Goal: Information Seeking & Learning: Check status

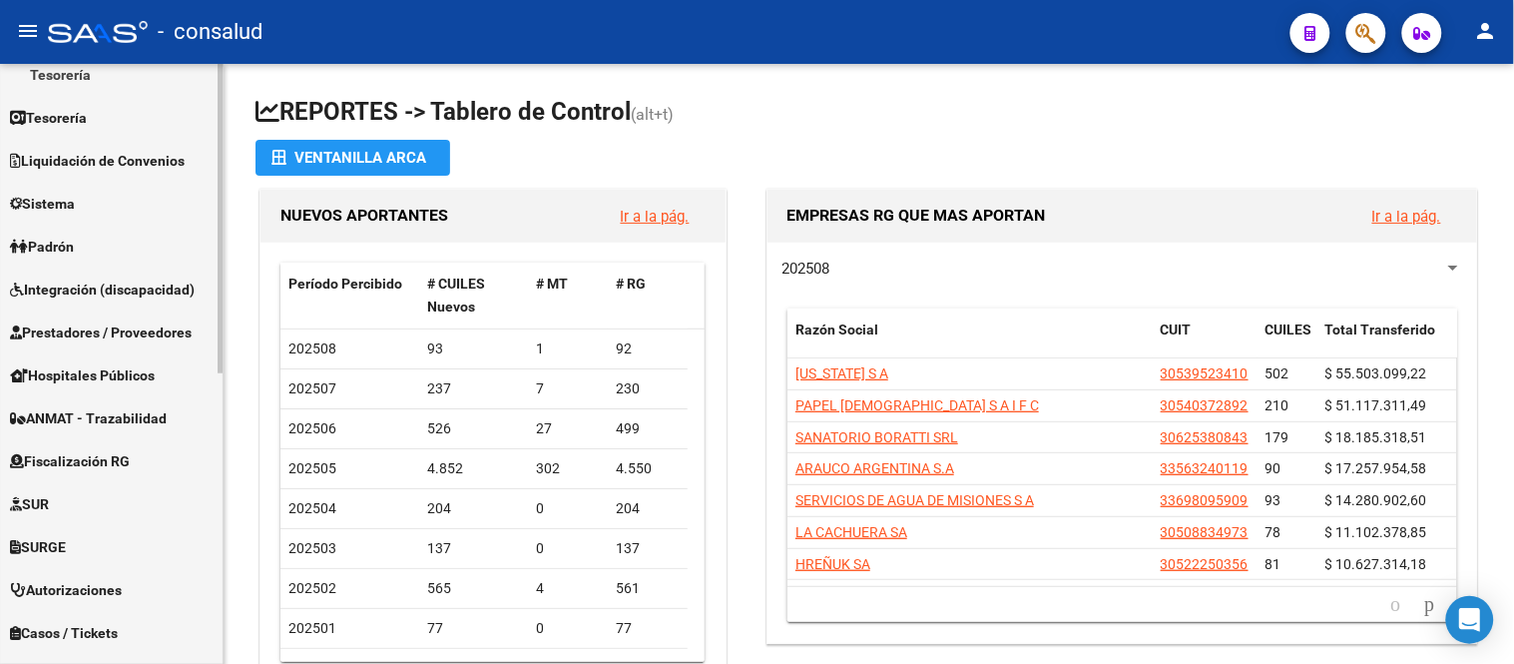
scroll to position [565, 0]
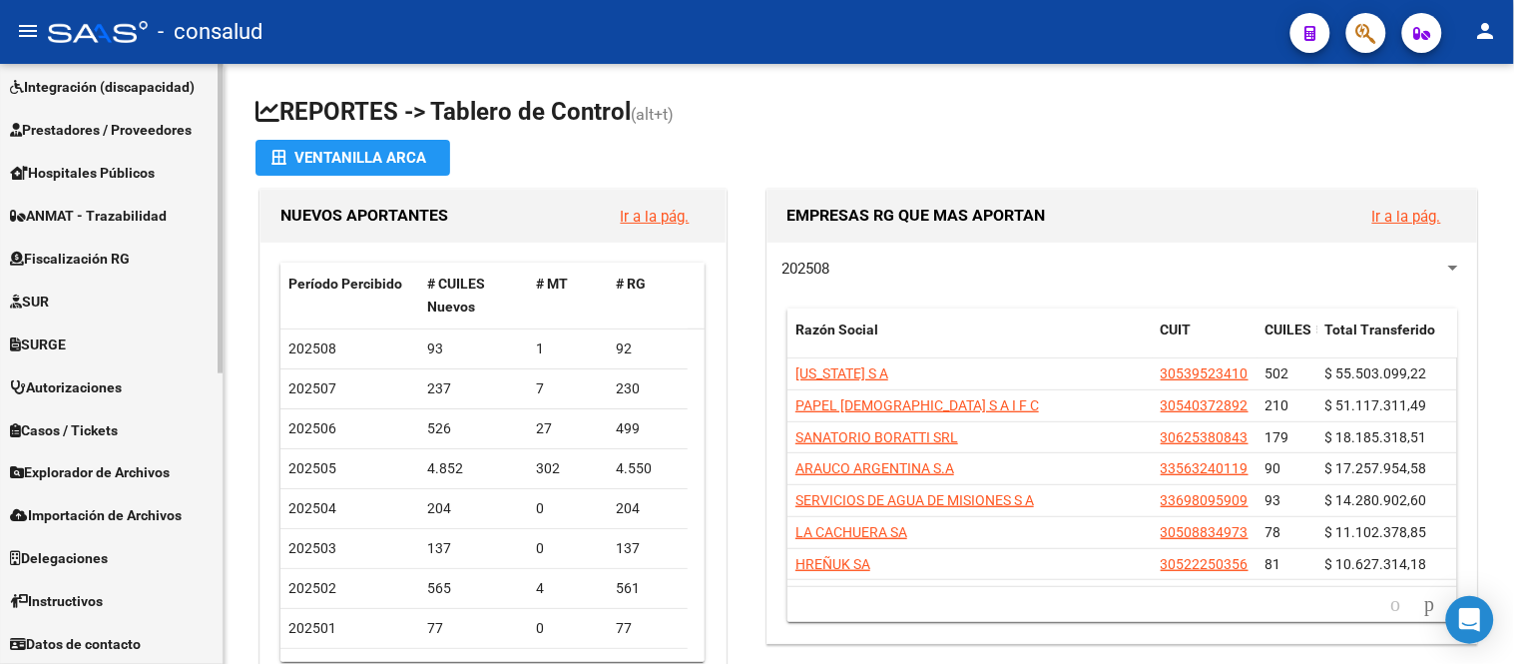
click at [95, 249] on span "Fiscalización RG" at bounding box center [70, 259] width 120 height 22
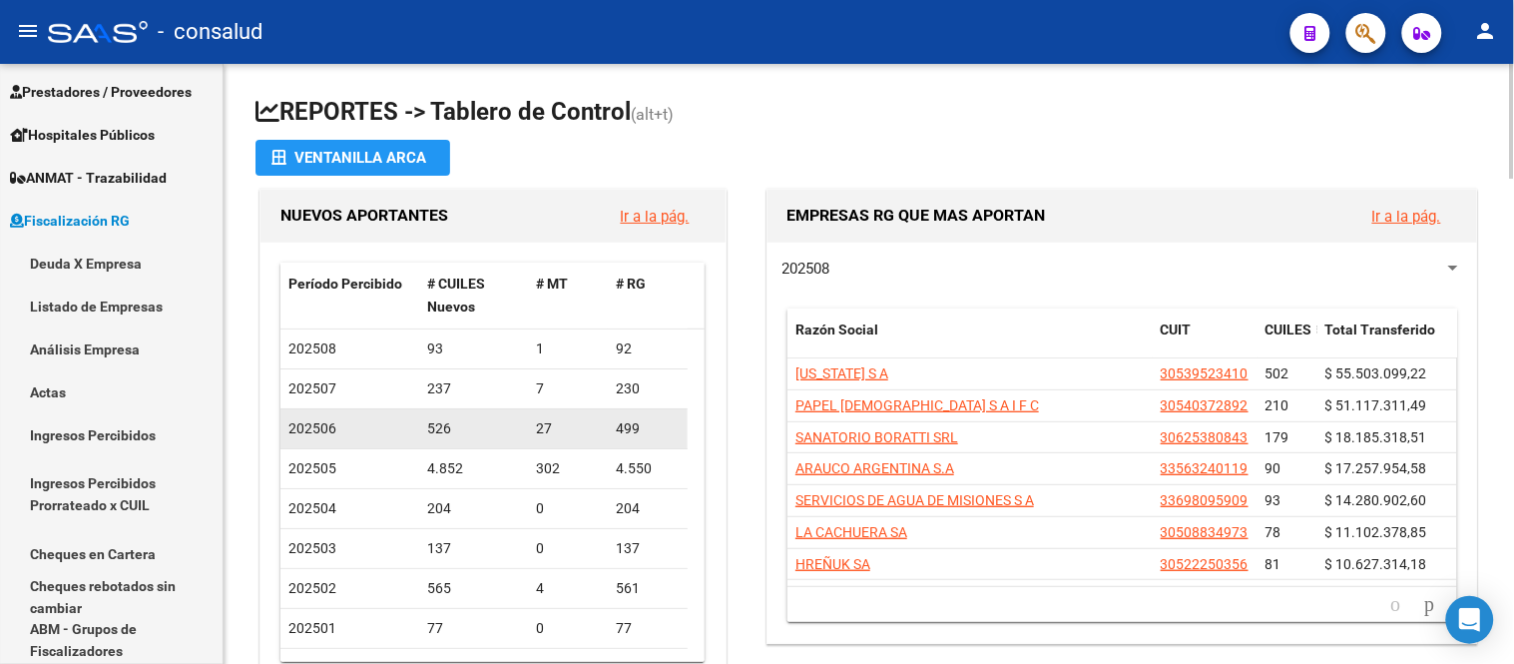
scroll to position [265, 0]
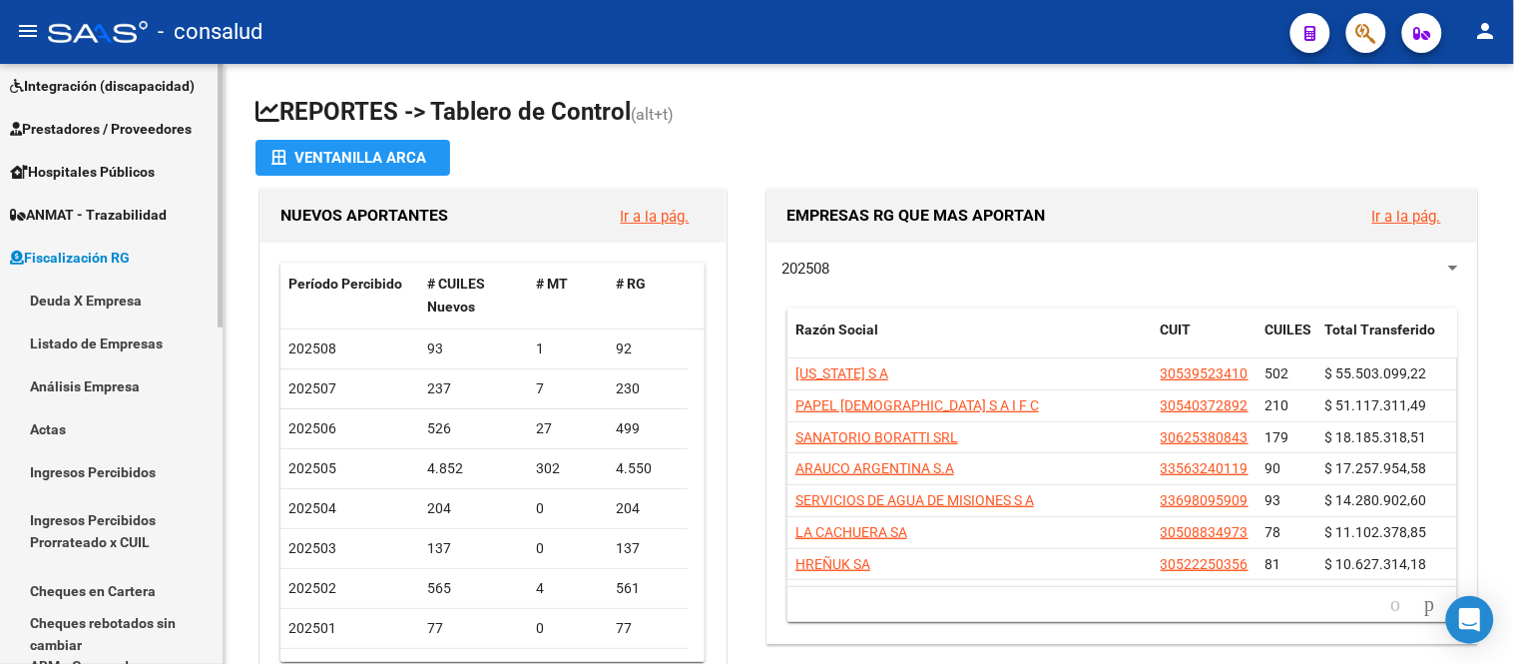
click at [90, 380] on link "Análisis Empresa" at bounding box center [111, 385] width 223 height 43
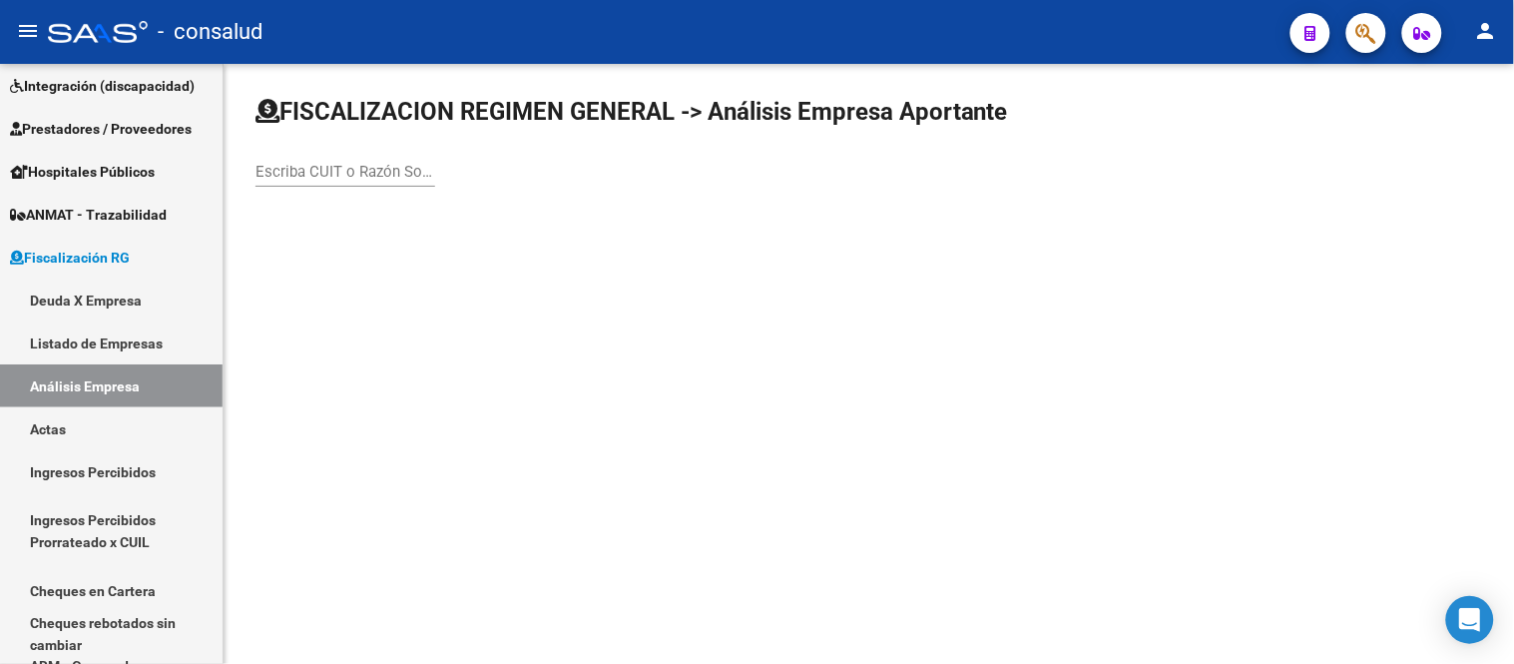
drag, startPoint x: 292, startPoint y: 160, endPoint x: 400, endPoint y: 128, distance: 112.4
click at [307, 154] on div "Escriba CUIT o Razón Social para buscar" at bounding box center [345, 165] width 180 height 43
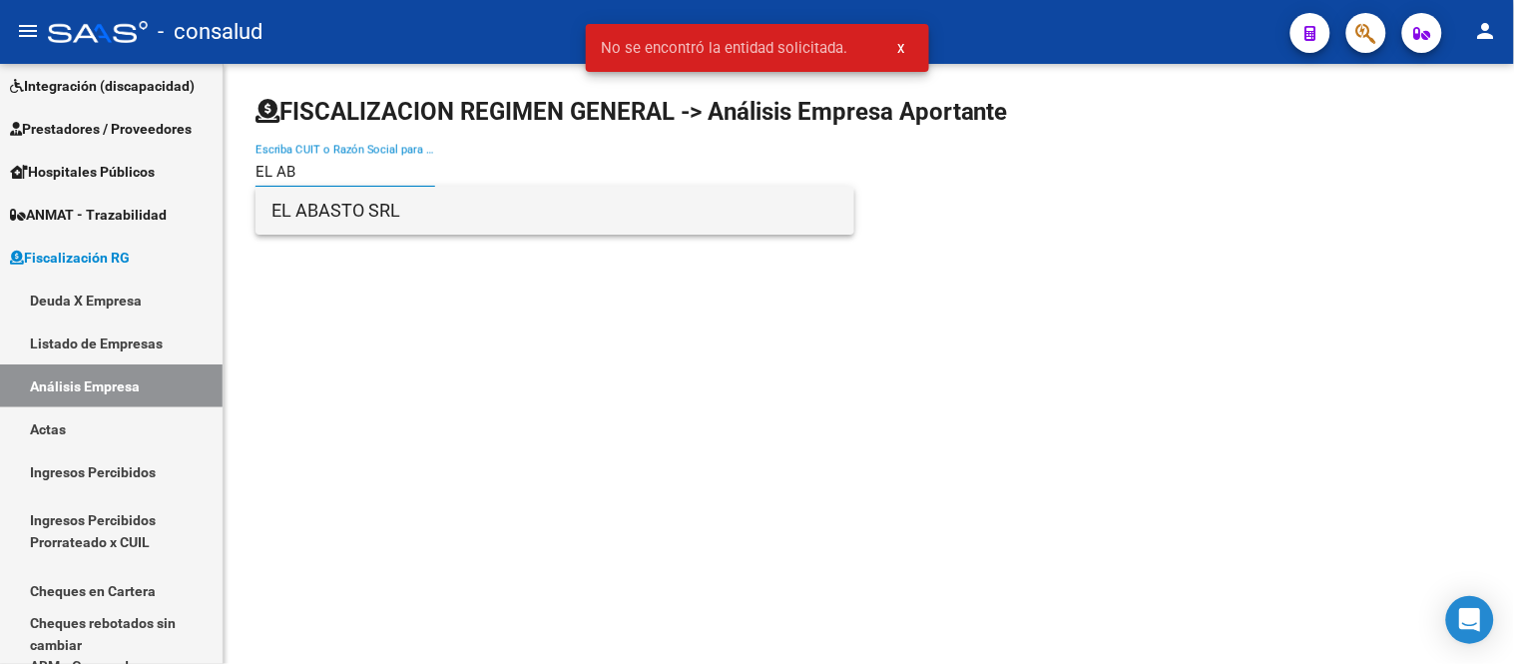
type input "EL AB"
click at [361, 212] on span "EL ABASTO SRL" at bounding box center [554, 211] width 567 height 48
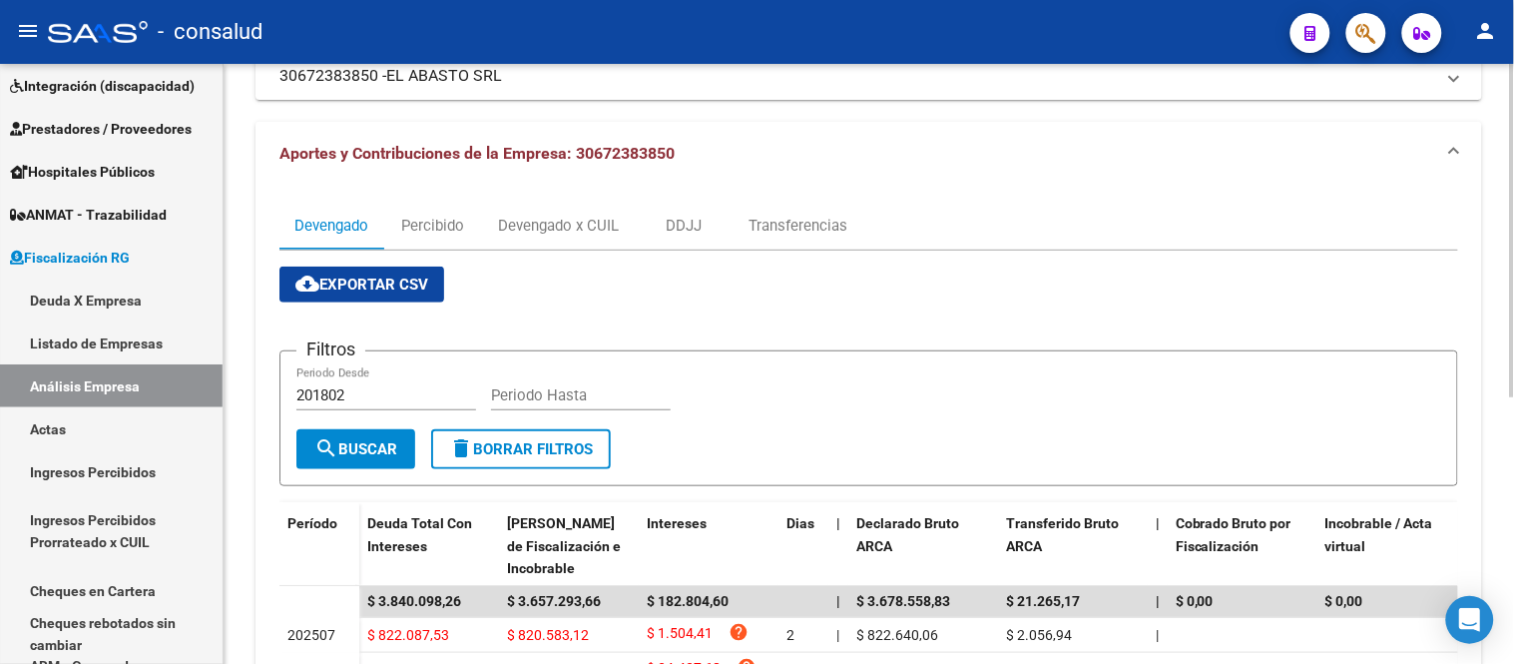
scroll to position [482, 0]
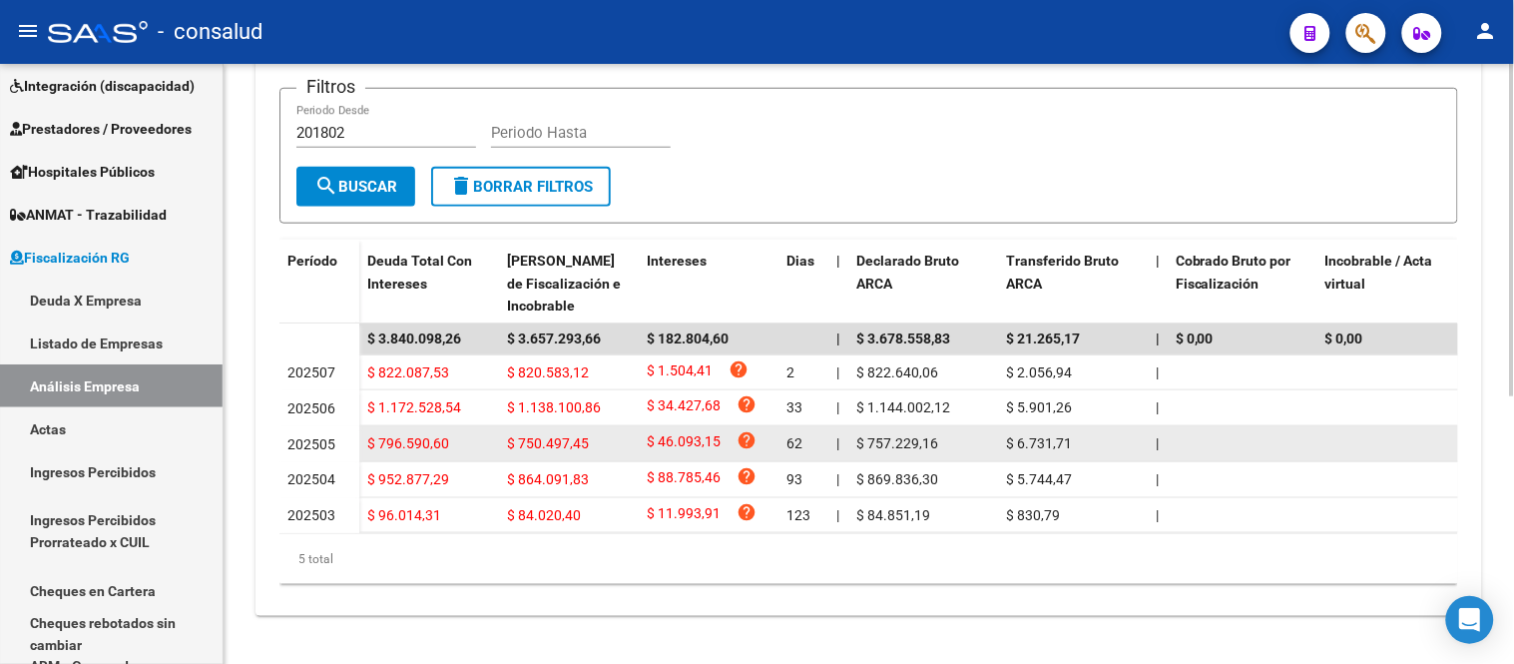
drag, startPoint x: 315, startPoint y: 465, endPoint x: 462, endPoint y: 443, distance: 148.3
click at [319, 471] on span "202504" at bounding box center [311, 479] width 48 height 16
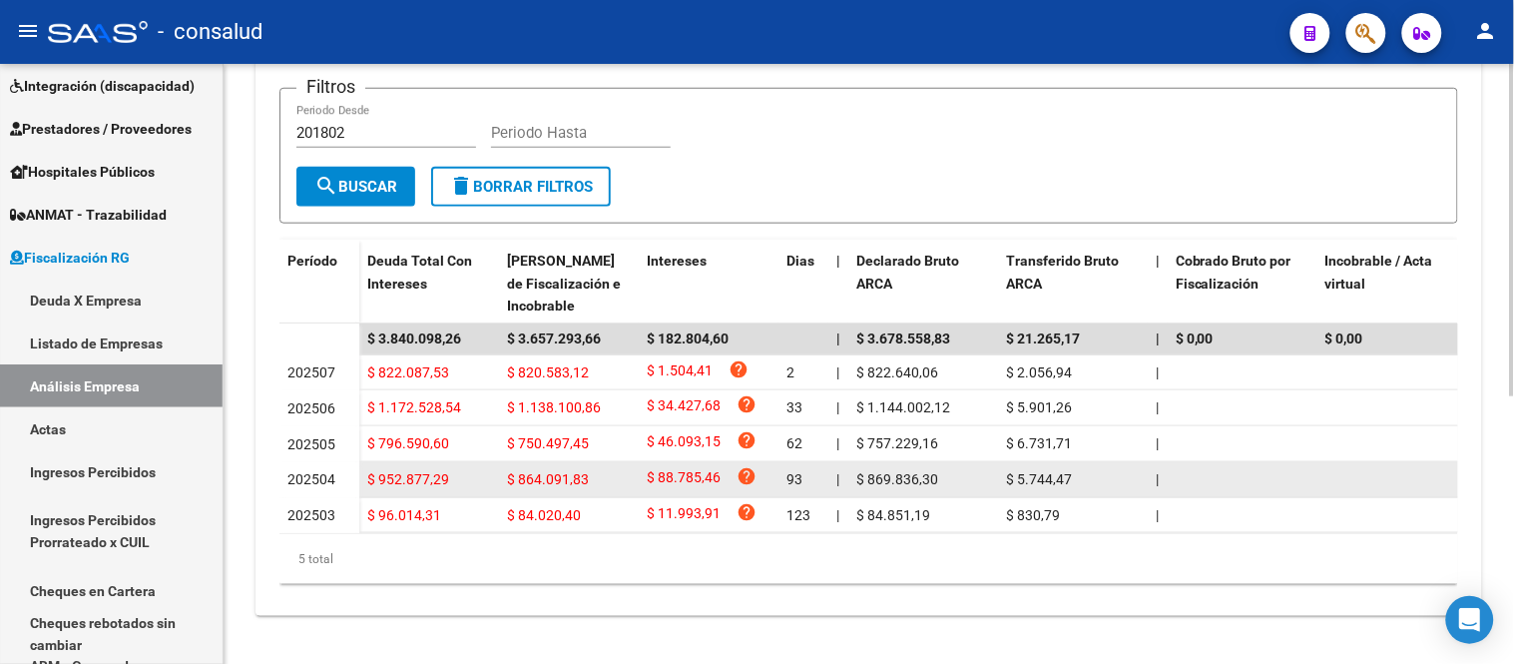
click at [476, 468] on div "$ 952.877,29" at bounding box center [429, 479] width 124 height 23
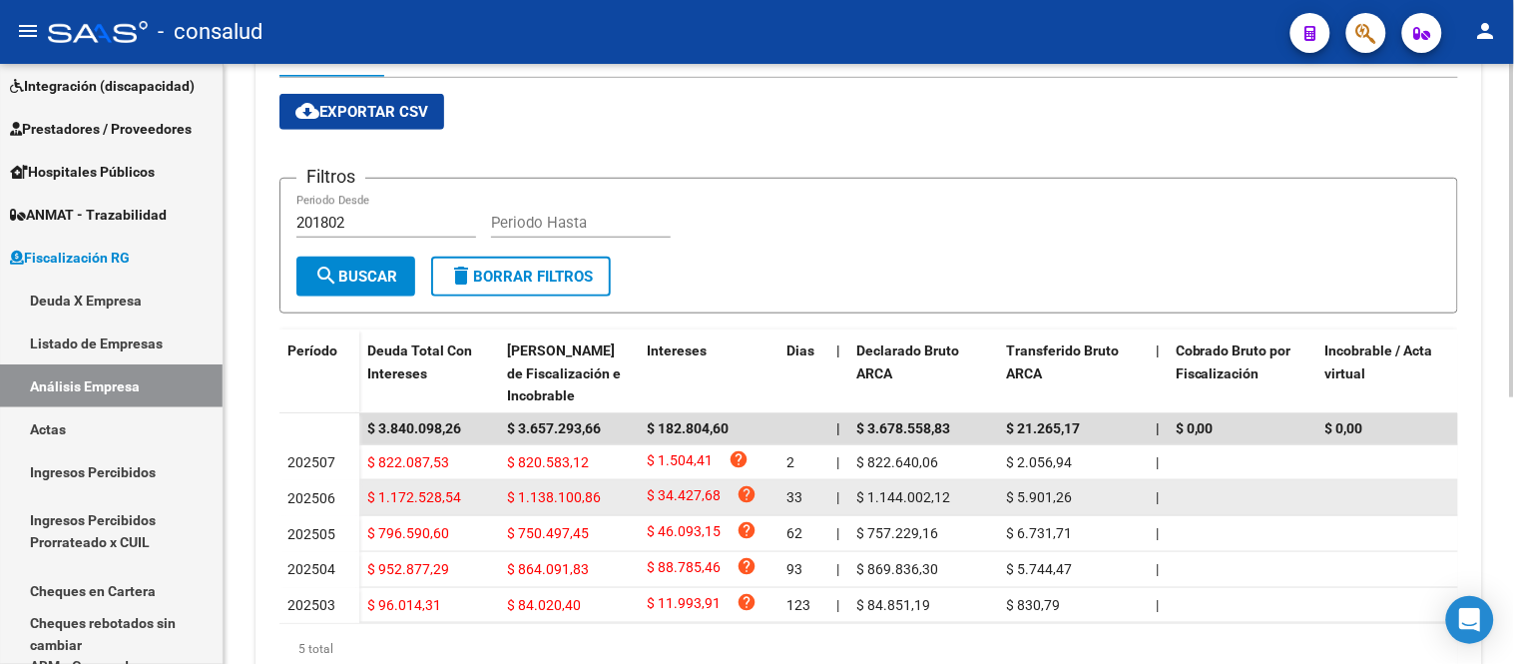
scroll to position [150, 0]
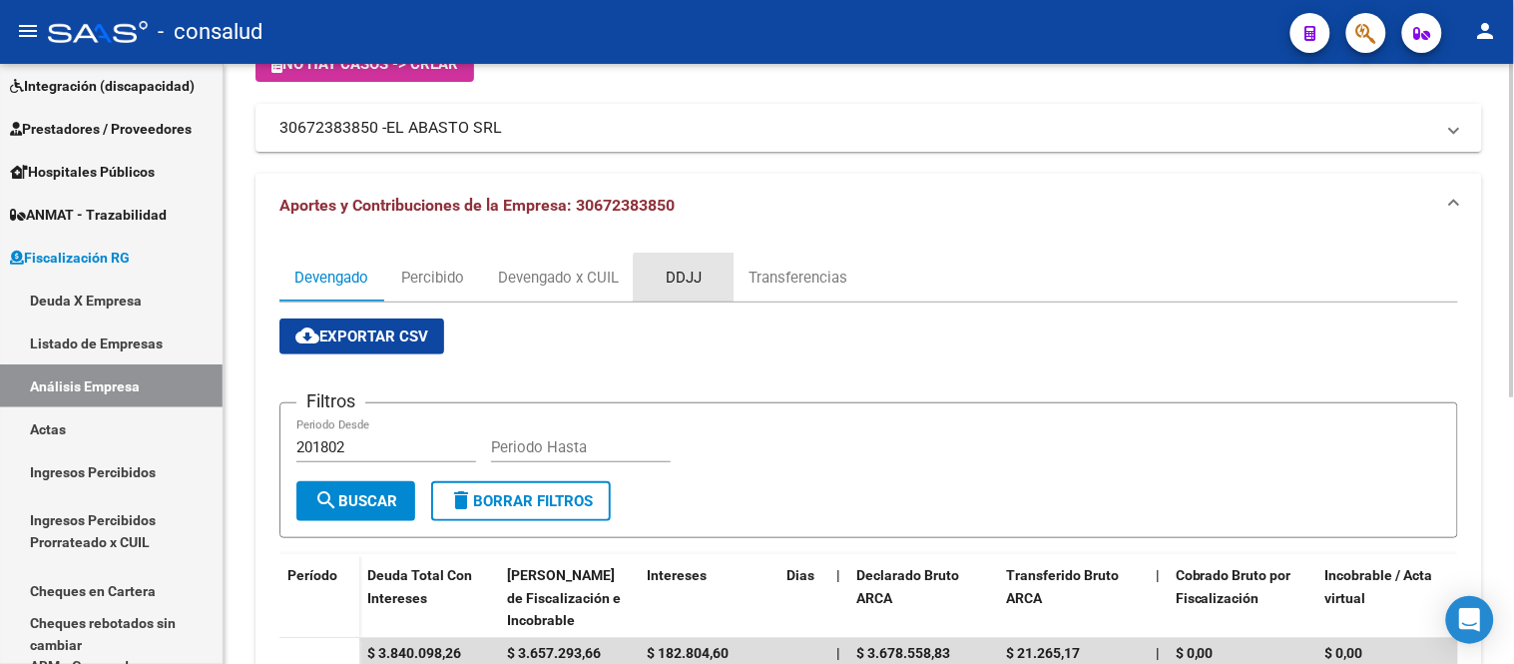
click at [692, 285] on div "DDJJ" at bounding box center [684, 277] width 36 height 22
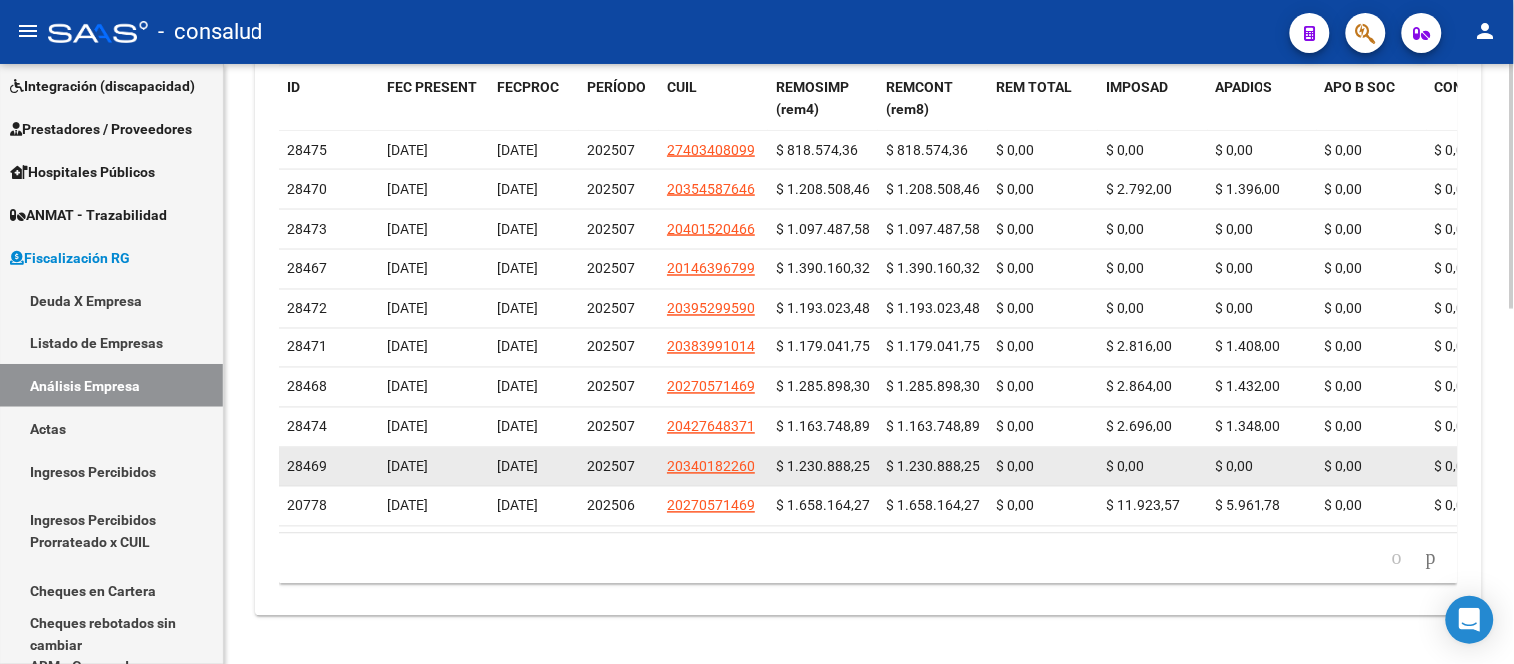
scroll to position [665, 0]
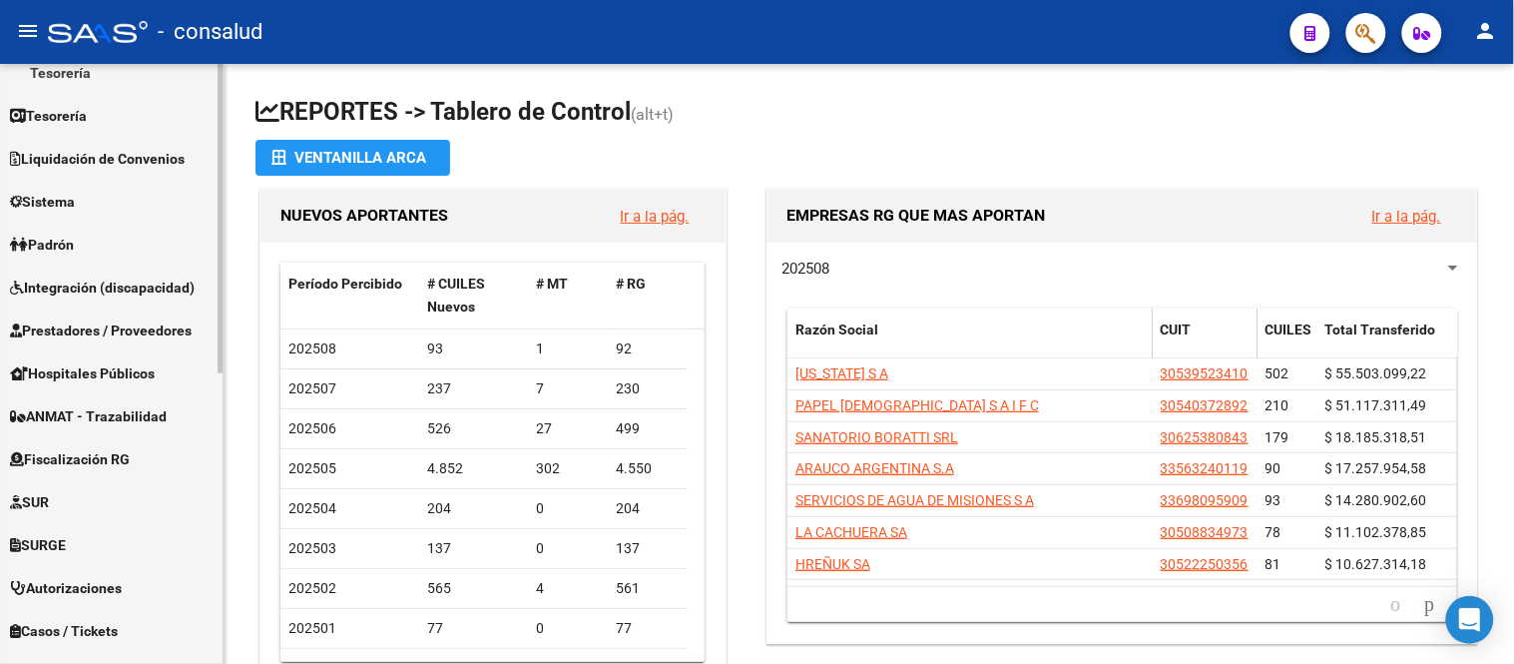
scroll to position [443, 0]
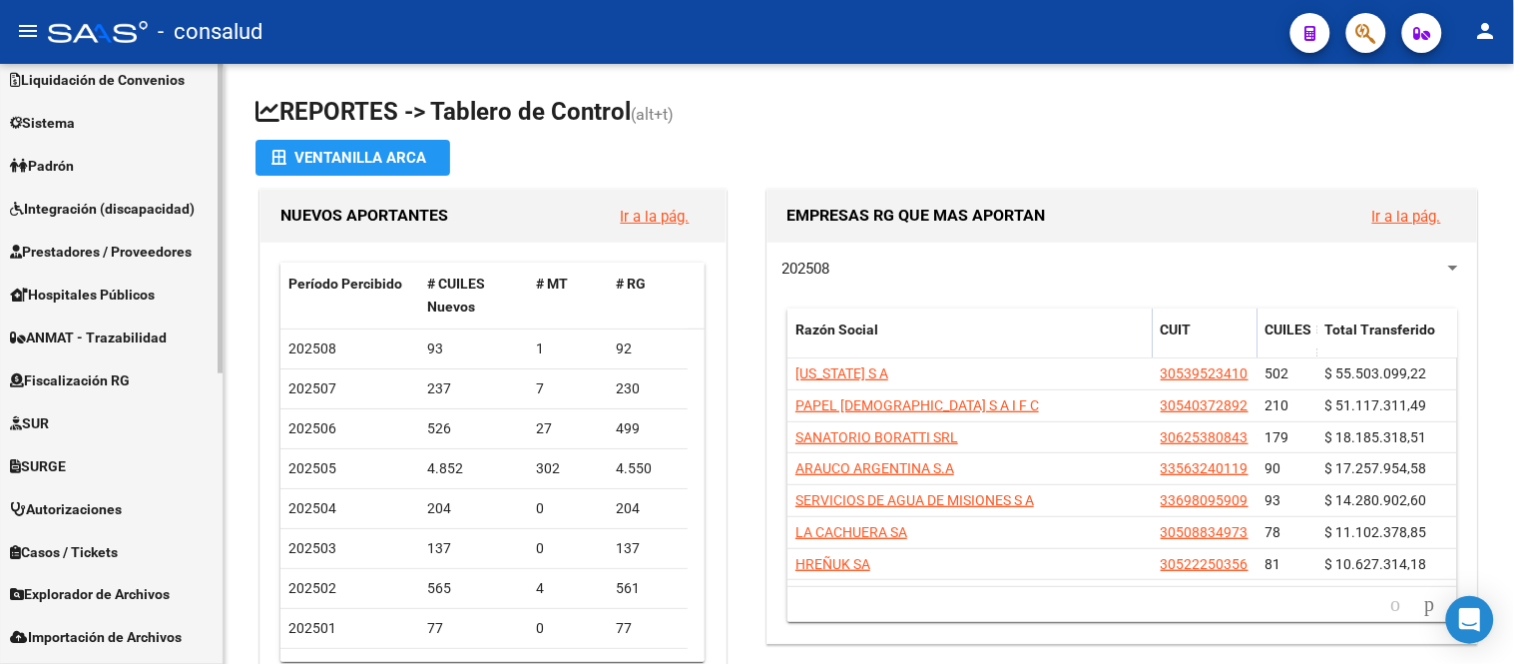
click at [103, 364] on link "Fiscalización RG" at bounding box center [111, 379] width 223 height 43
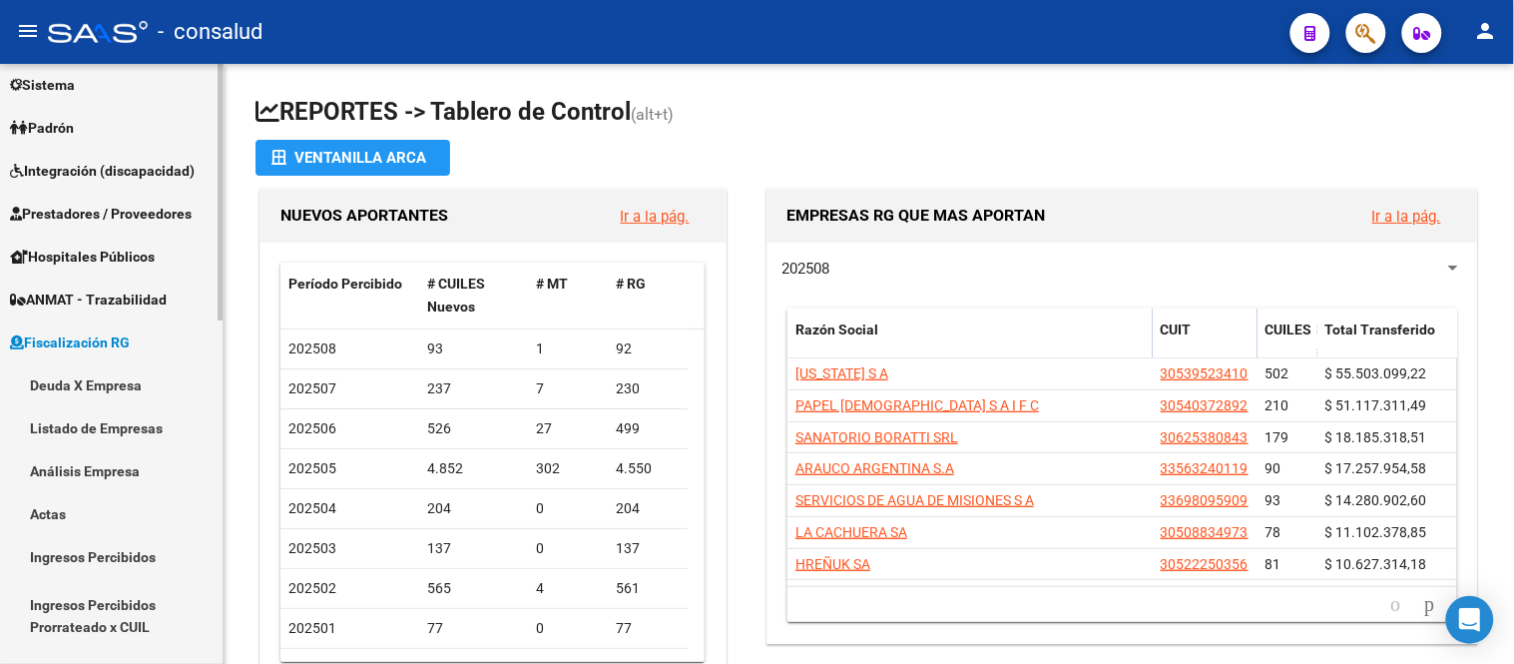
scroll to position [143, 0]
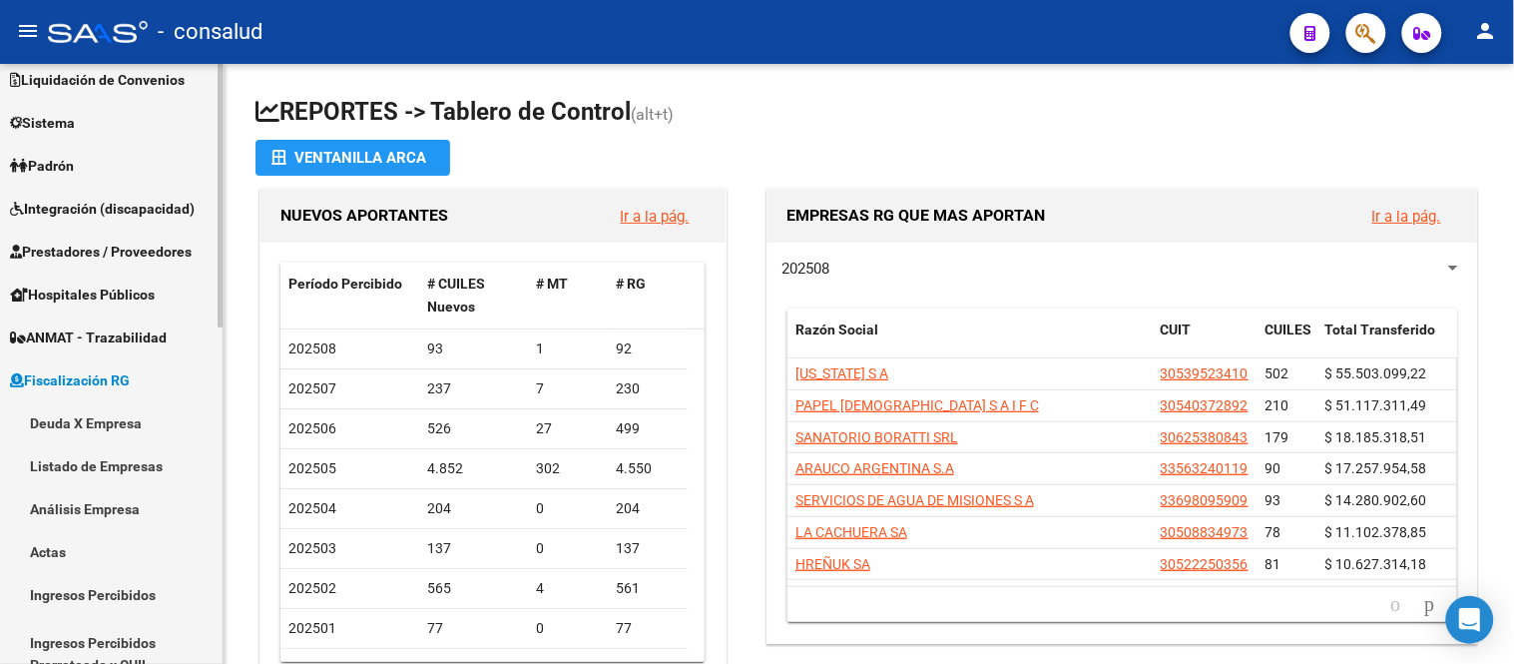
click at [93, 511] on link "Análisis Empresa" at bounding box center [111, 508] width 223 height 43
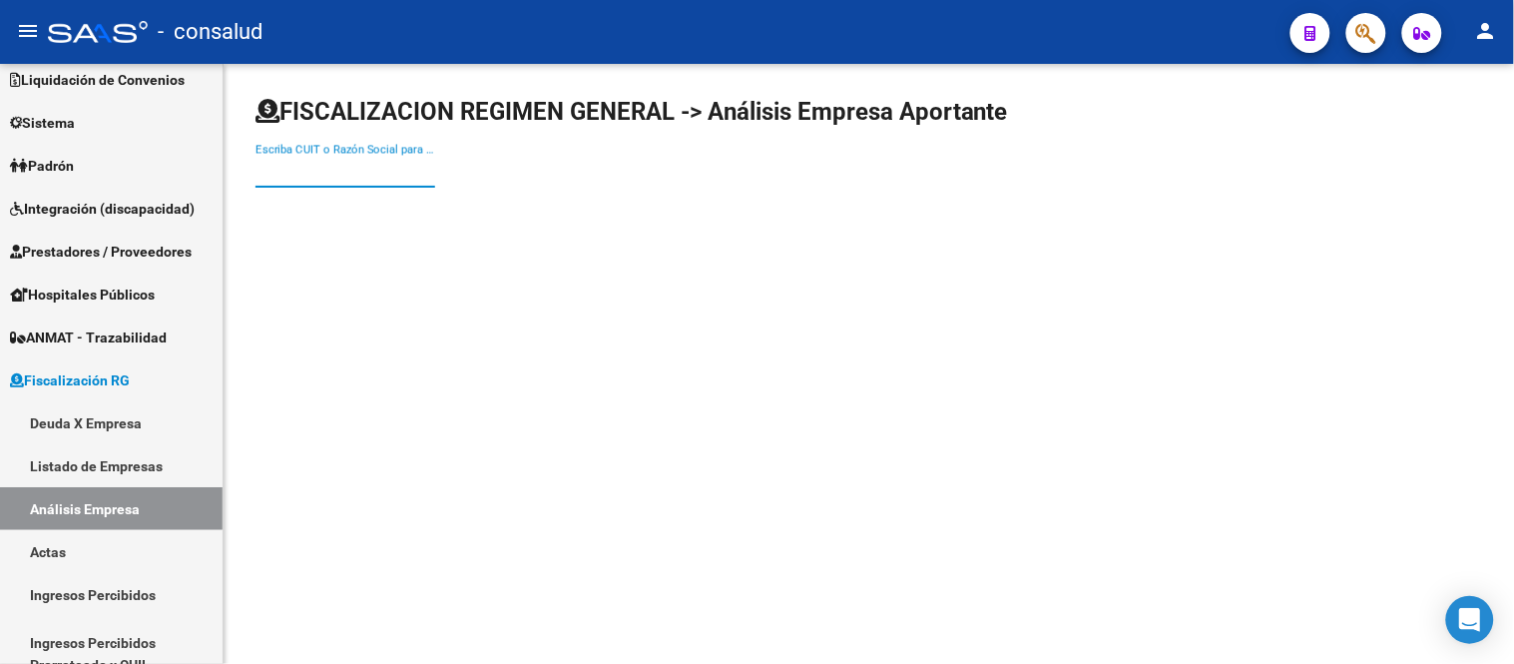
click at [360, 165] on input "Escriba CUIT o Razón Social para buscar" at bounding box center [345, 172] width 180 height 18
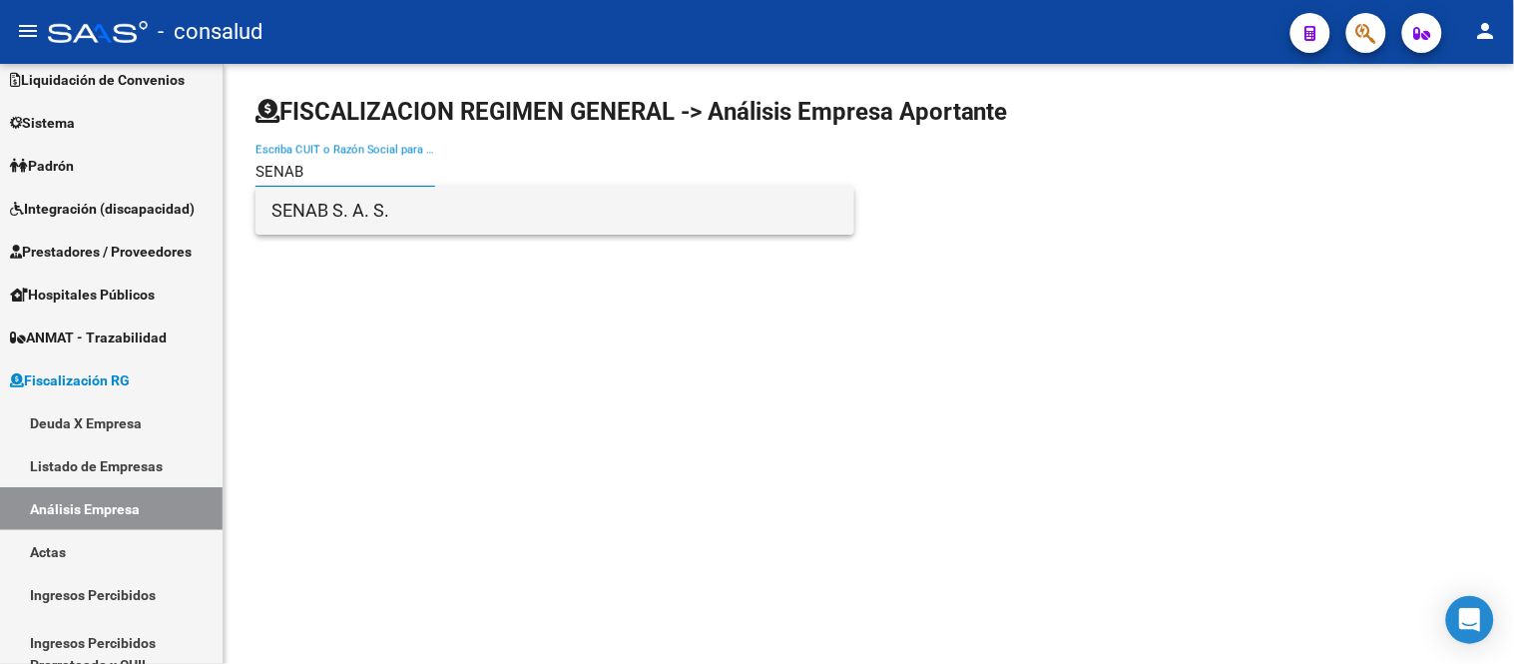
type input "SENAB"
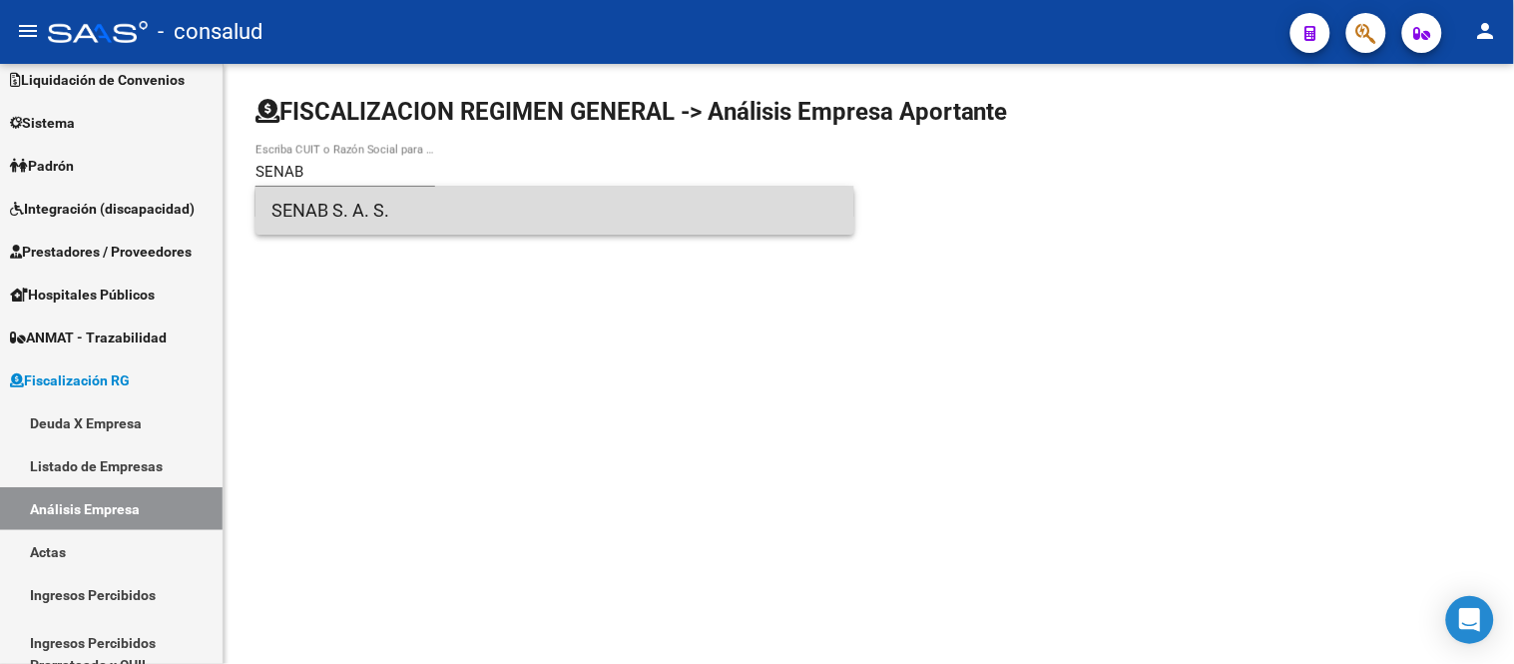
click at [344, 220] on span "SENAB S. A. S." at bounding box center [554, 211] width 567 height 48
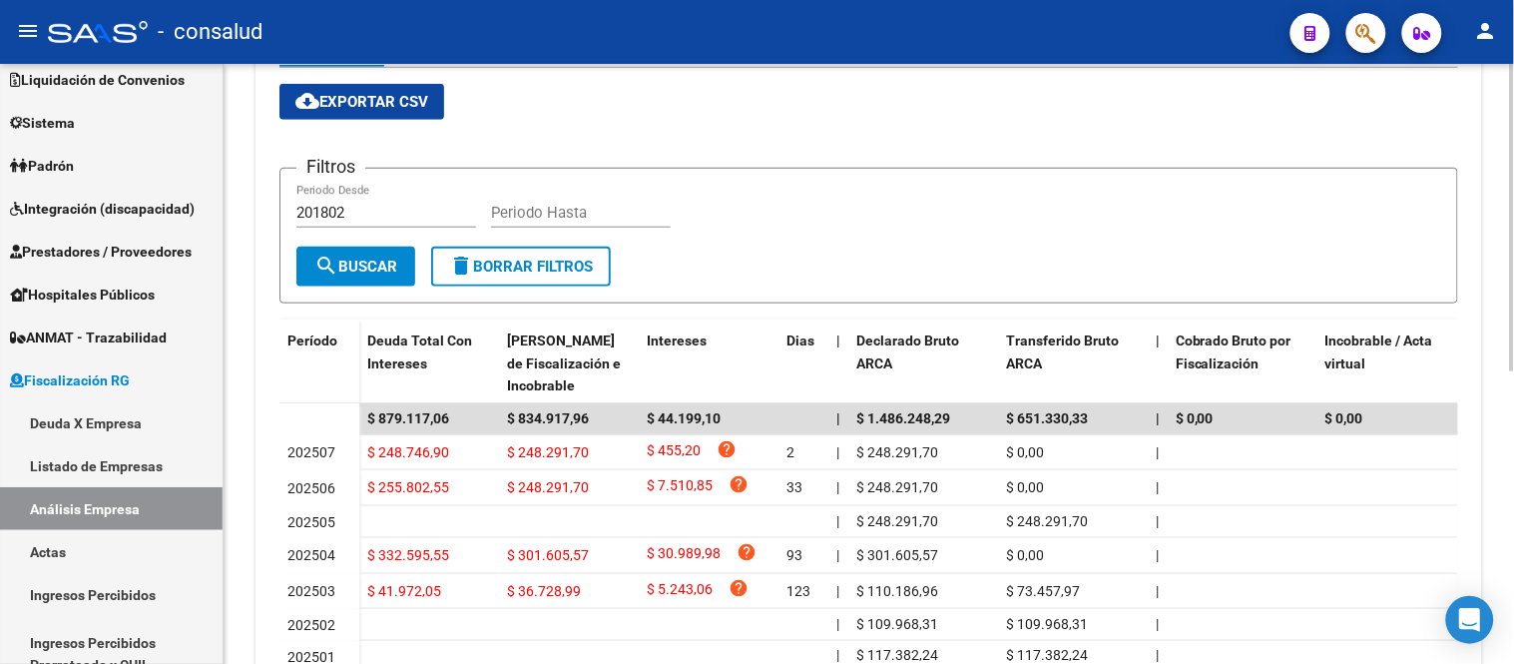
scroll to position [222, 0]
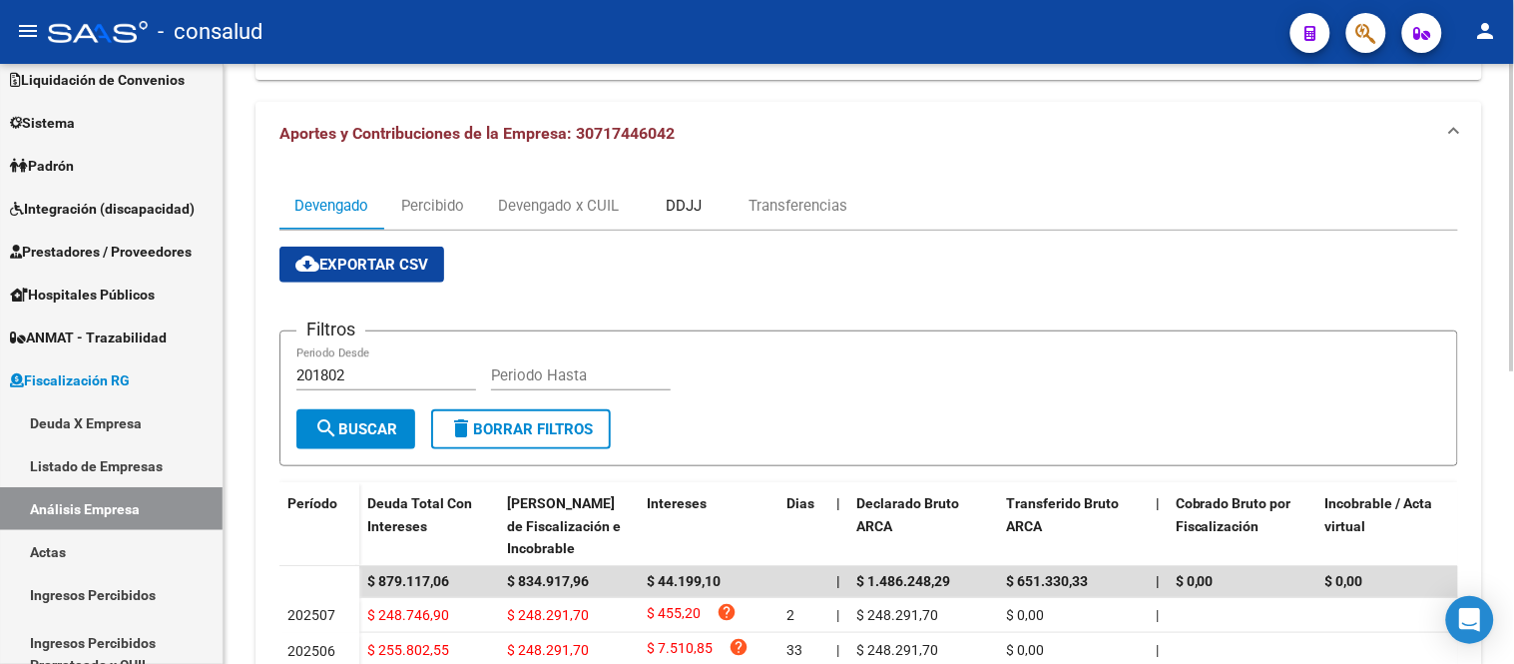
click at [690, 196] on div "DDJJ" at bounding box center [684, 206] width 36 height 22
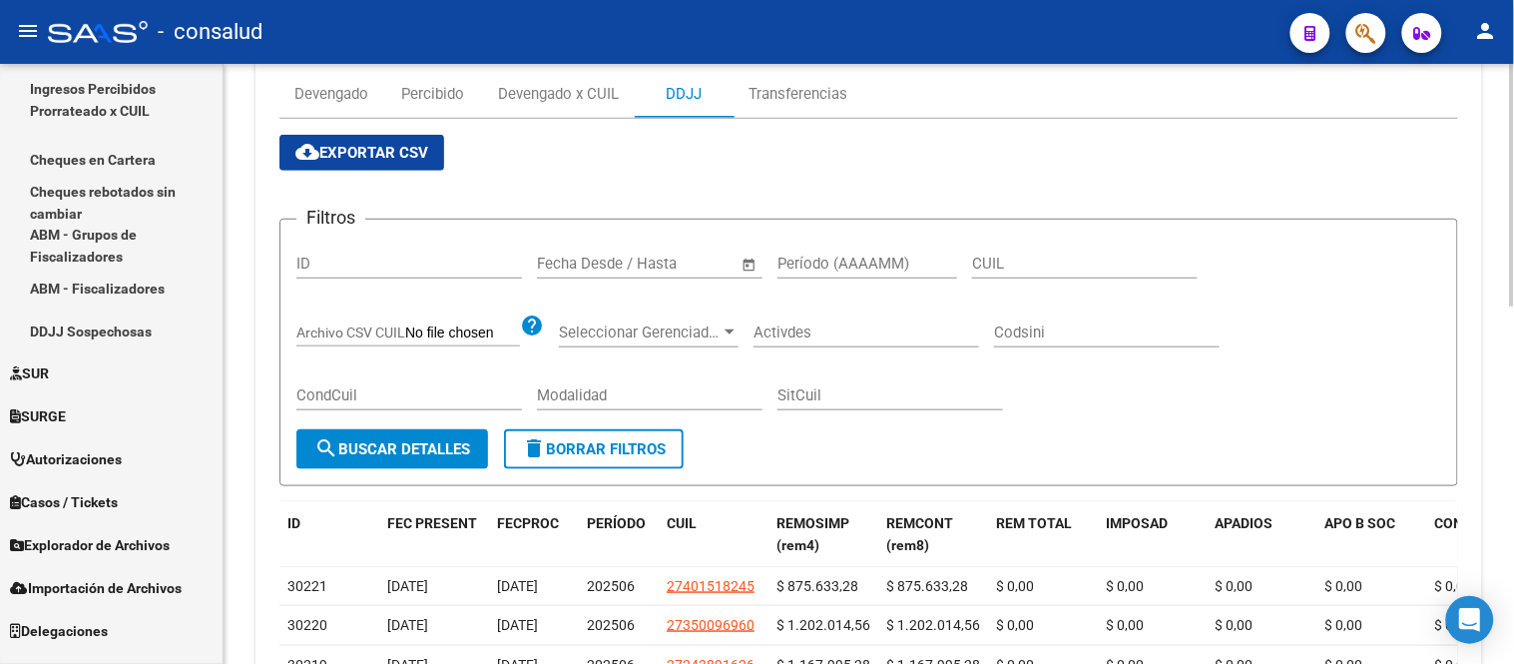
scroll to position [0, 0]
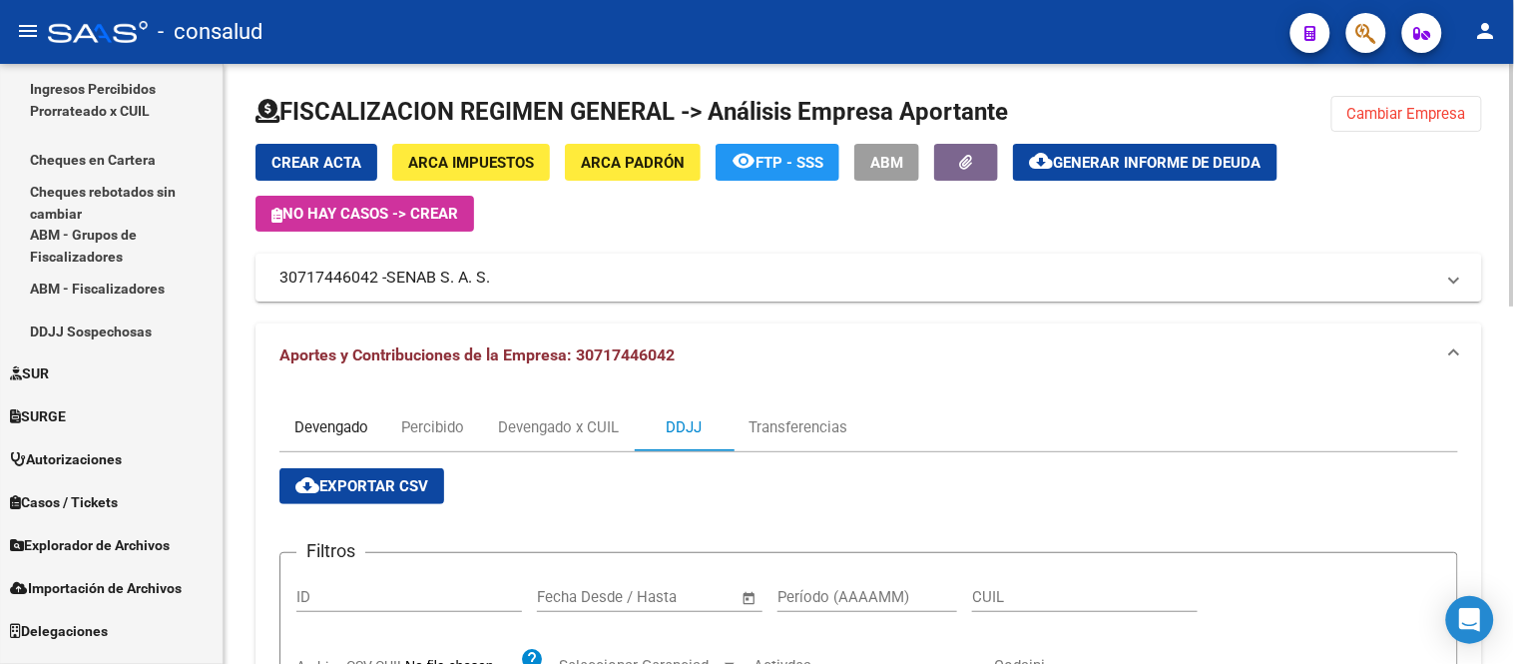
click at [339, 429] on div "Devengado" at bounding box center [331, 427] width 74 height 22
